Goal: Find specific page/section: Find specific page/section

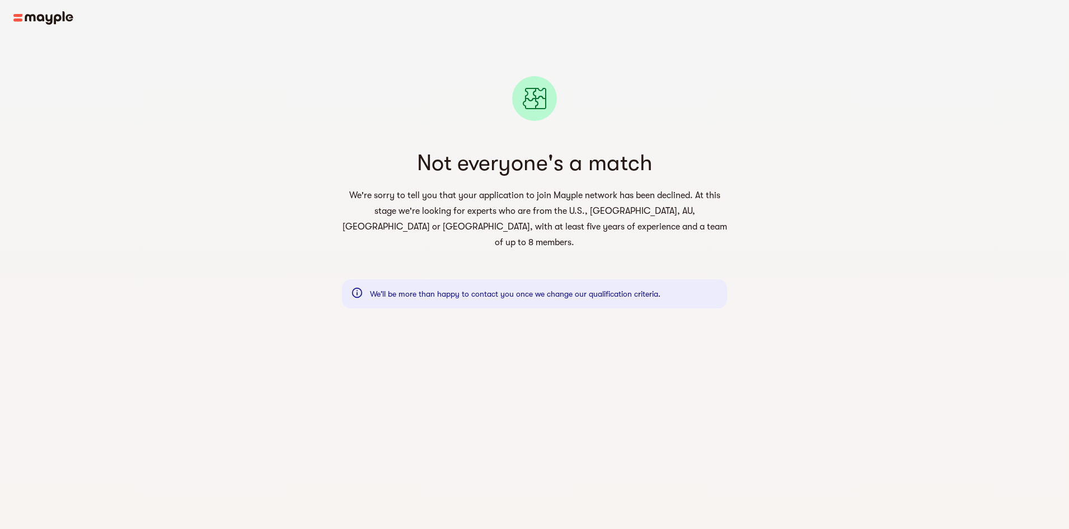
click at [40, 16] on img at bounding box center [43, 17] width 60 height 13
